Goal: Task Accomplishment & Management: Complete application form

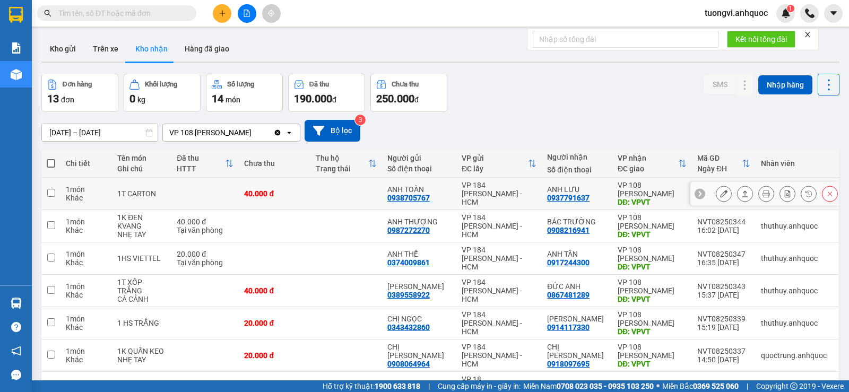
click at [720, 194] on icon at bounding box center [723, 193] width 7 height 7
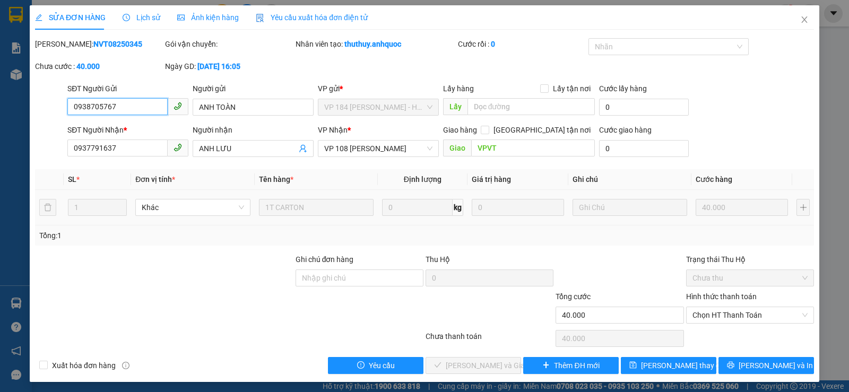
type input "0938705767"
type input "ANH TOÀN"
type input "0937791637"
type input "ANH LƯU"
type input "VPVT"
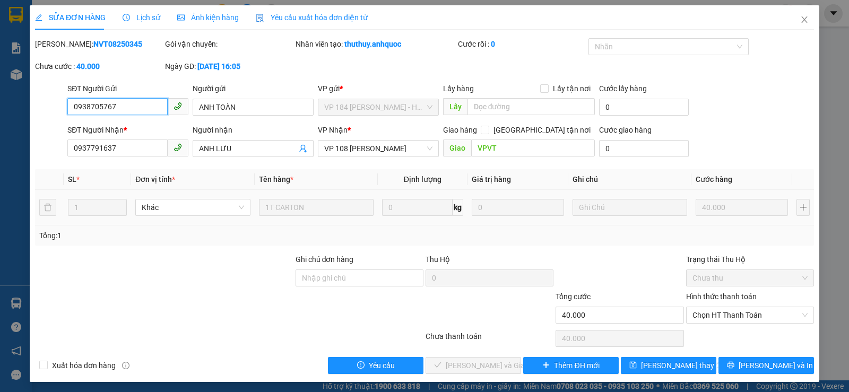
type input "40.000"
click at [695, 318] on span "Chọn HT Thanh Toán" at bounding box center [750, 315] width 115 height 16
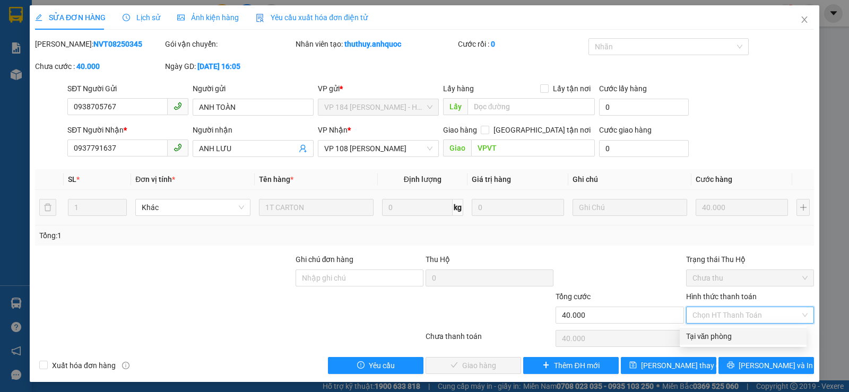
click at [705, 340] on div "Tại văn phòng" at bounding box center [743, 337] width 114 height 12
type input "0"
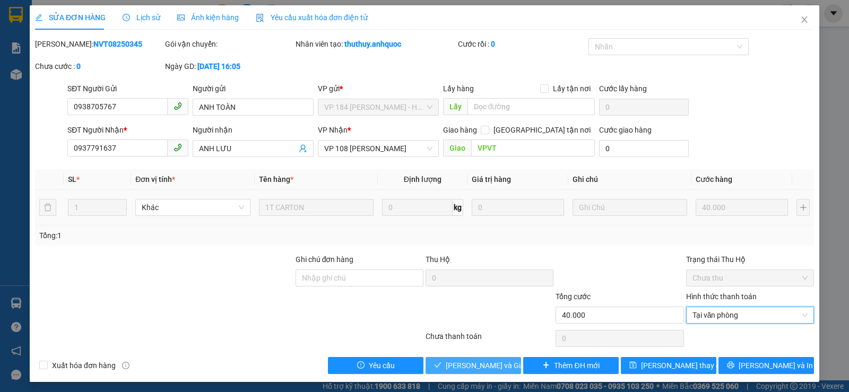
click at [462, 369] on span "[PERSON_NAME] và Giao hàng" at bounding box center [497, 366] width 102 height 12
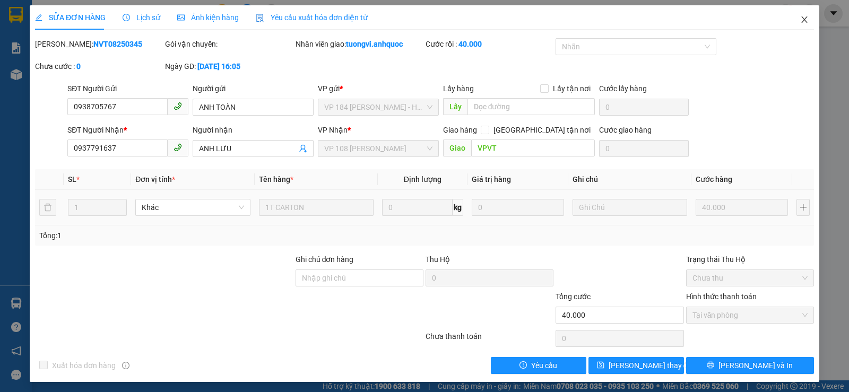
click at [800, 21] on icon "close" at bounding box center [804, 19] width 8 height 8
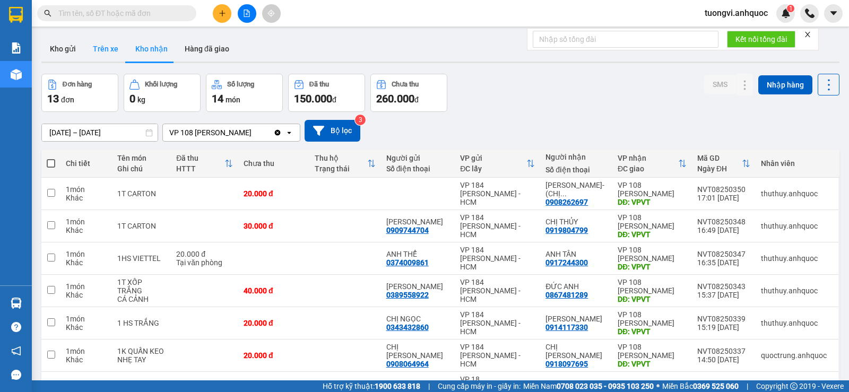
click at [111, 54] on button "Trên xe" at bounding box center [105, 48] width 42 height 25
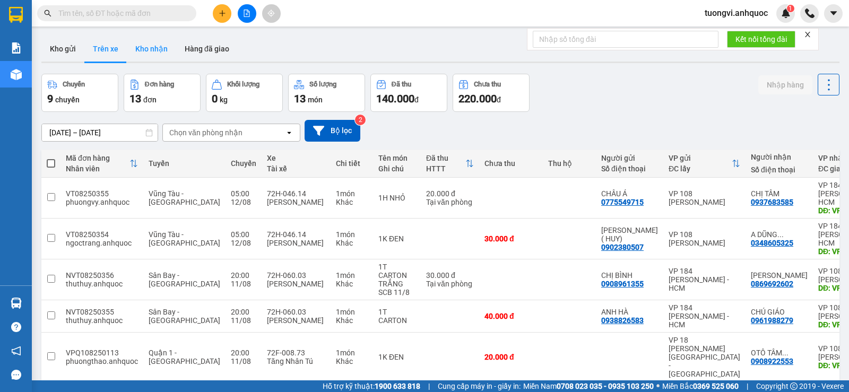
click at [135, 50] on button "Kho nhận" at bounding box center [151, 48] width 49 height 25
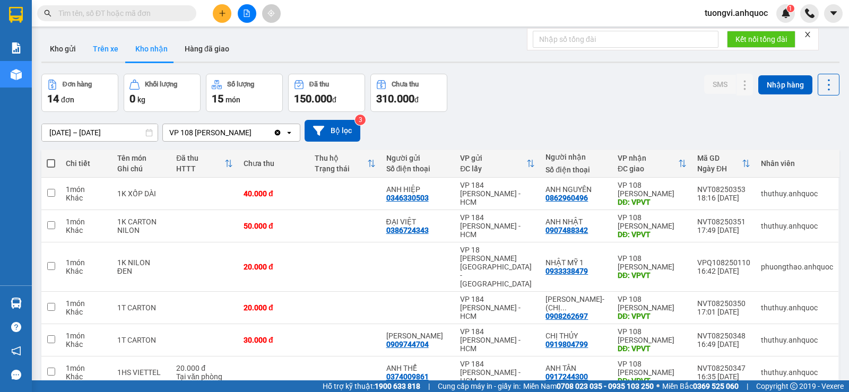
click at [107, 38] on button "Trên xe" at bounding box center [105, 48] width 42 height 25
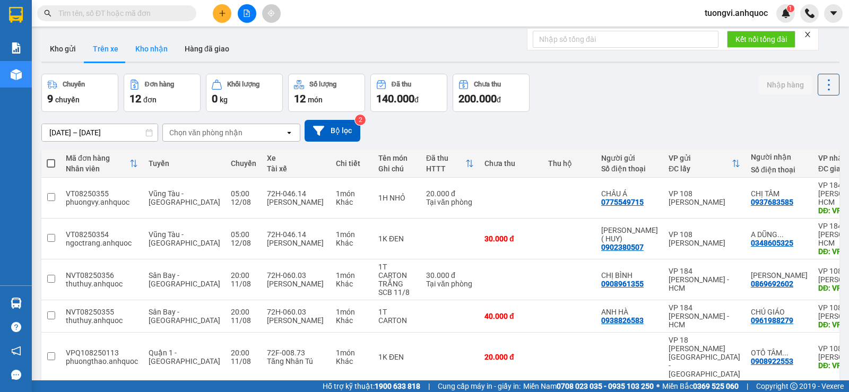
click at [155, 49] on button "Kho nhận" at bounding box center [151, 48] width 49 height 25
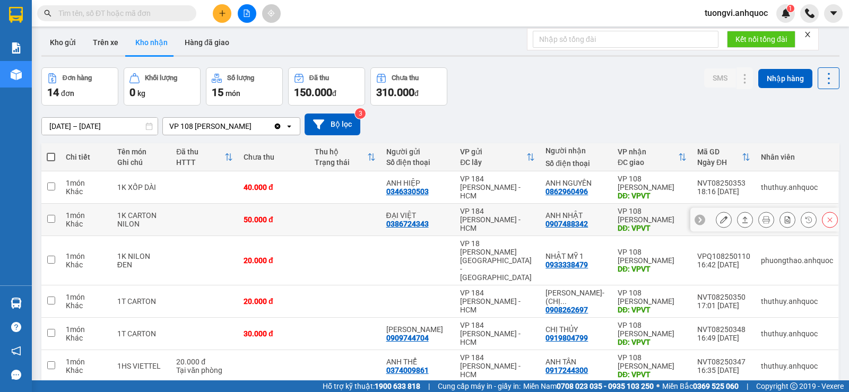
scroll to position [5, 0]
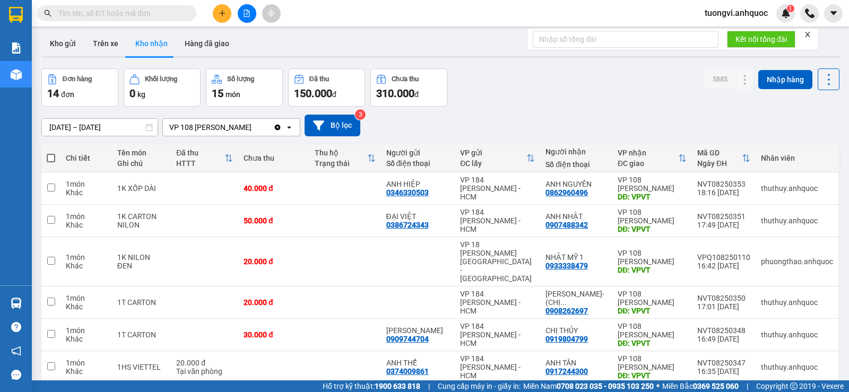
click at [119, 116] on div "09/08/2025 – 11/08/2025 Press the down arrow key to interact with the calendar …" at bounding box center [440, 126] width 798 height 22
click at [120, 127] on input "[DATE] – [DATE]" at bounding box center [100, 127] width 116 height 17
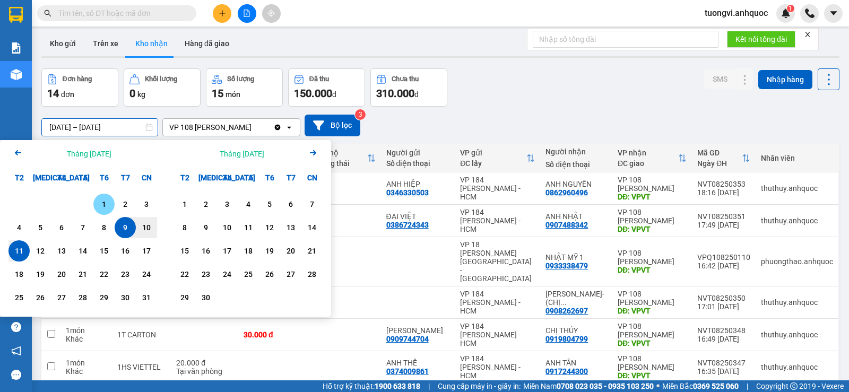
drag, startPoint x: 102, startPoint y: 203, endPoint x: 76, endPoint y: 247, distance: 51.2
click at [101, 203] on div "1" at bounding box center [104, 204] width 15 height 13
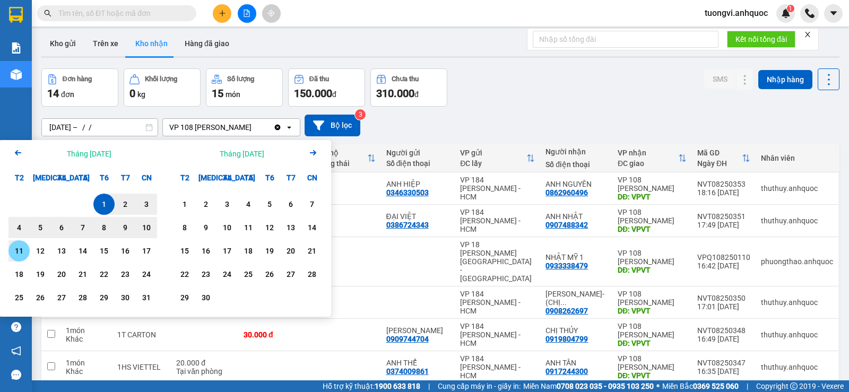
click at [19, 261] on div "11" at bounding box center [18, 250] width 21 height 21
type input "01/08/2025 – 11/08/2025"
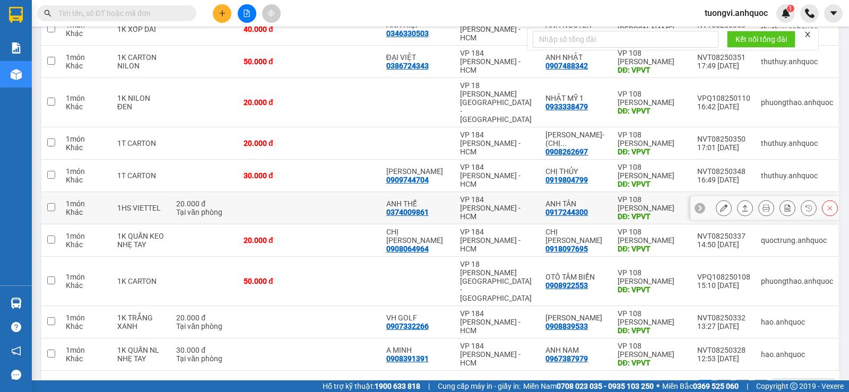
scroll to position [58, 0]
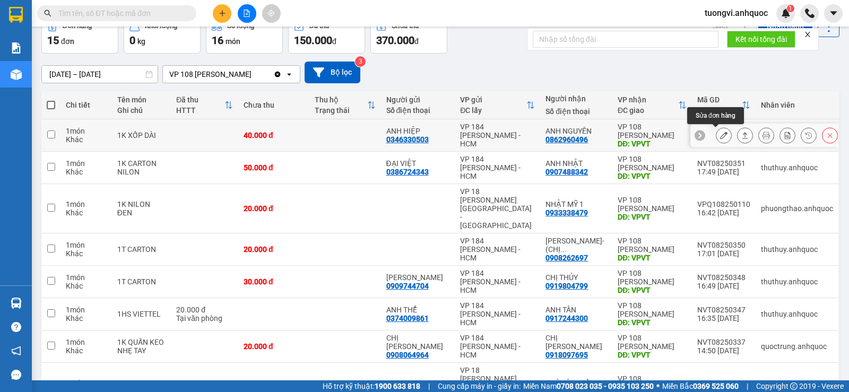
click at [722, 134] on button at bounding box center [723, 135] width 15 height 19
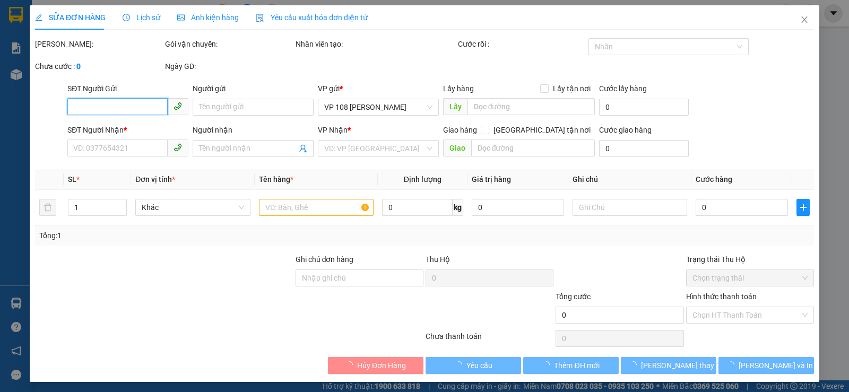
type input "0346330503"
type input "ANH HIỆP"
type input "0862960496"
type input "ANH NGUYÊN"
type input "VPVT"
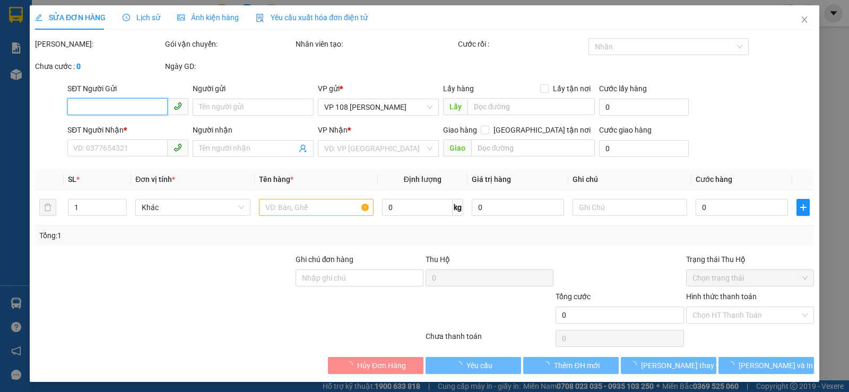
type input "40.000"
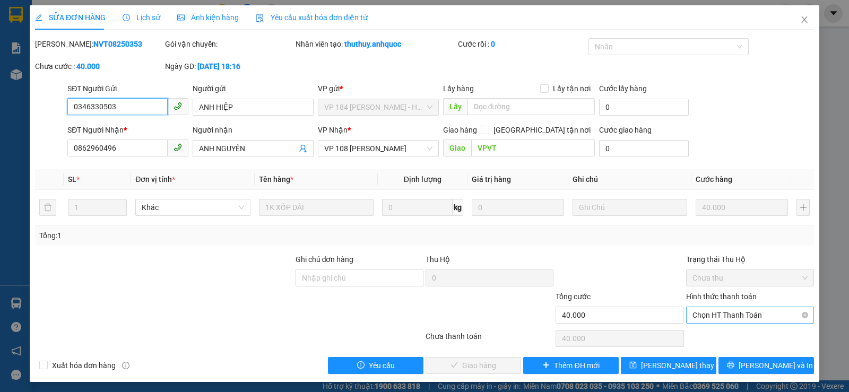
scroll to position [3, 0]
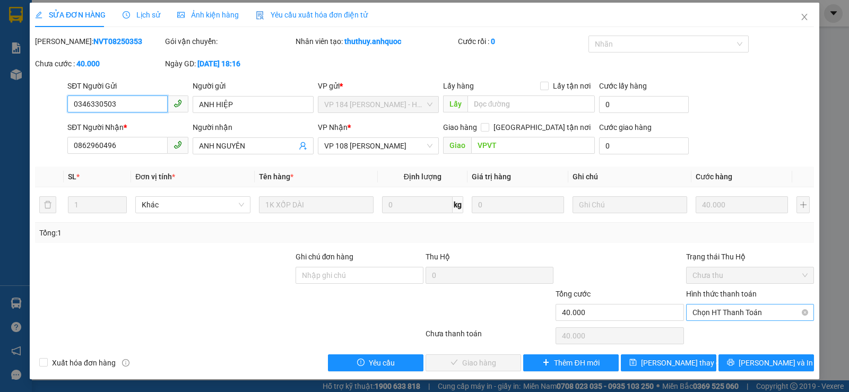
click at [740, 312] on span "Chọn HT Thanh Toán" at bounding box center [750, 313] width 115 height 16
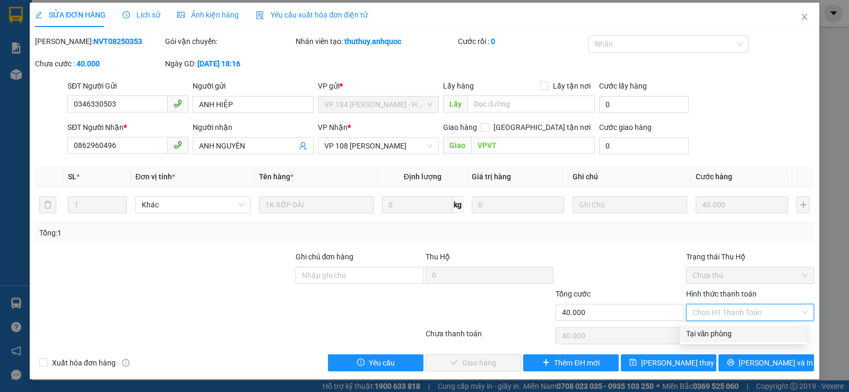
click at [727, 335] on div "Tại văn phòng" at bounding box center [743, 334] width 114 height 12
type input "0"
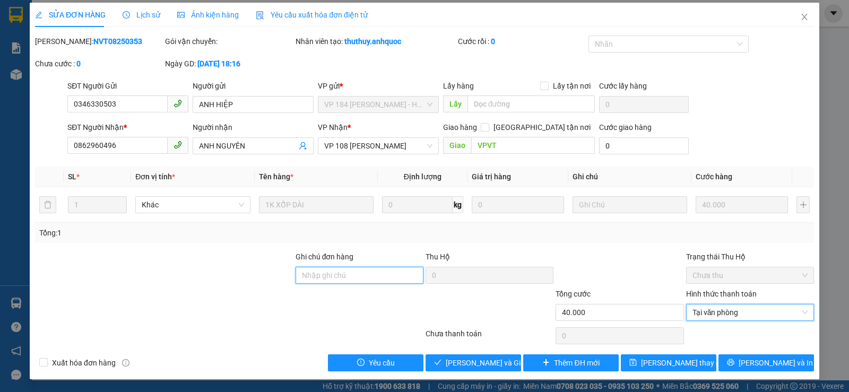
click at [386, 277] on input "Ghi chú đơn hàng" at bounding box center [360, 275] width 128 height 17
drag, startPoint x: 324, startPoint y: 278, endPoint x: 340, endPoint y: 278, distance: 15.9
click at [340, 278] on input "CK SCB 2/5" at bounding box center [360, 275] width 128 height 17
type input "CK SCB 11/8"
click at [260, 278] on div at bounding box center [164, 269] width 261 height 37
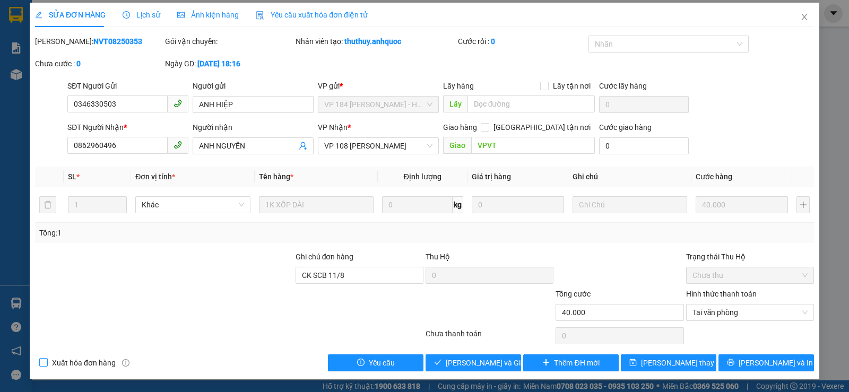
click at [77, 366] on span "Xuất hóa đơn hàng" at bounding box center [84, 363] width 72 height 12
click at [47, 366] on input "Xuất hóa đơn hàng" at bounding box center [42, 361] width 7 height 7
checkbox input "true"
click at [478, 367] on span "Lưu và Giao hàng" at bounding box center [497, 363] width 102 height 12
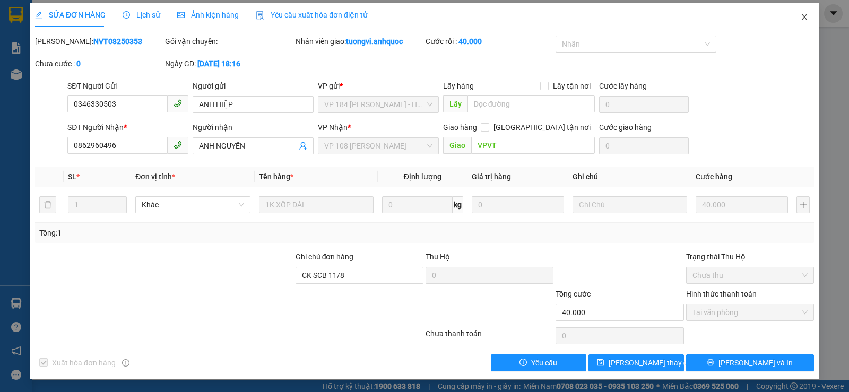
click at [800, 18] on icon "close" at bounding box center [804, 17] width 8 height 8
